Goal: Transaction & Acquisition: Purchase product/service

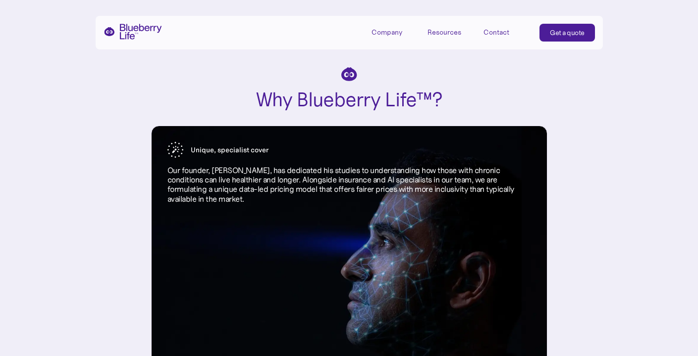
scroll to position [731, 0]
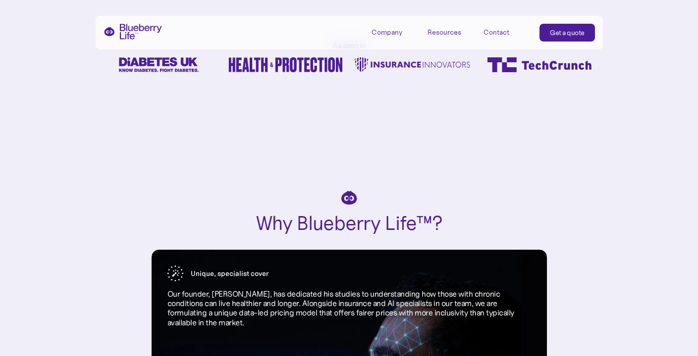
click at [567, 39] on link "Get a quote" at bounding box center [566, 33] width 55 height 18
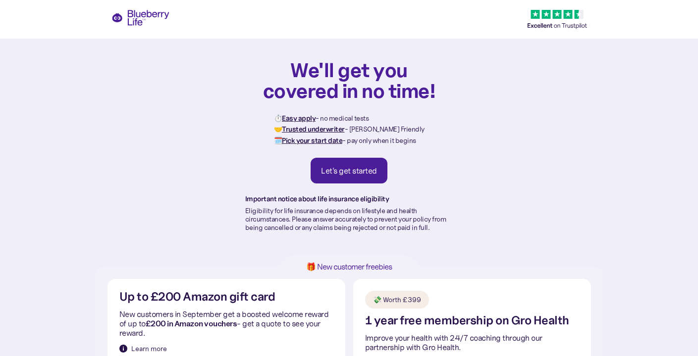
click at [348, 170] on div "Let's get started" at bounding box center [349, 171] width 56 height 10
